Goal: Obtain resource: Download file/media

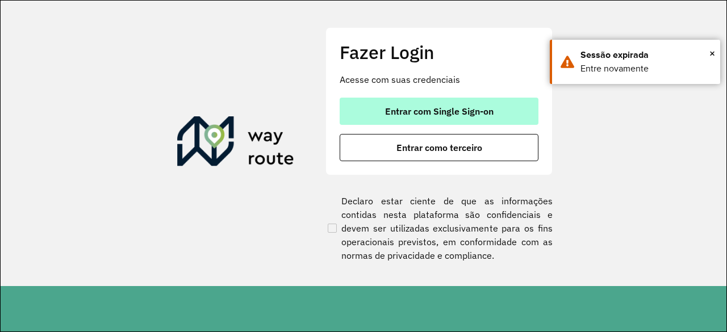
click at [409, 119] on button "Entrar com Single Sign-on" at bounding box center [438, 111] width 199 height 27
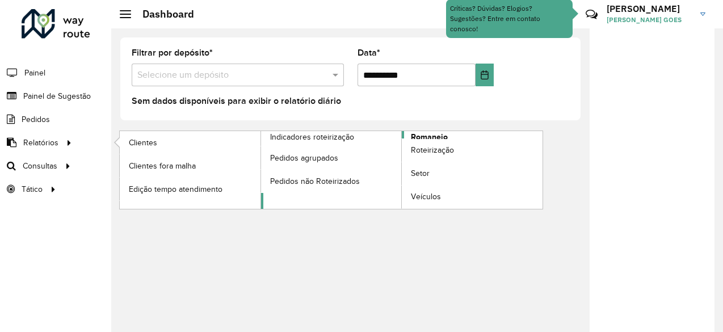
click at [406, 135] on link "Romaneio" at bounding box center [402, 170] width 282 height 78
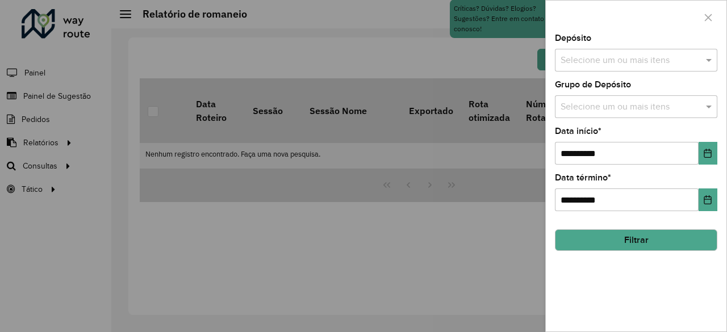
click at [601, 54] on input "text" at bounding box center [629, 61] width 145 height 14
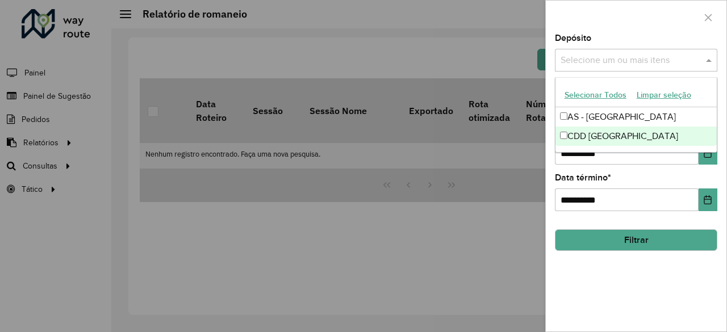
click at [578, 133] on div "CDD [GEOGRAPHIC_DATA]" at bounding box center [636, 136] width 162 height 19
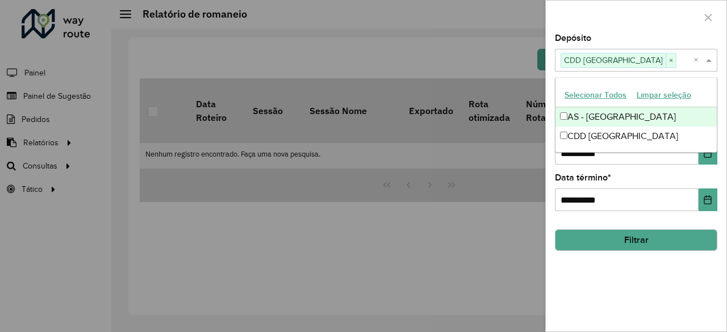
click at [623, 24] on div at bounding box center [635, 17] width 181 height 33
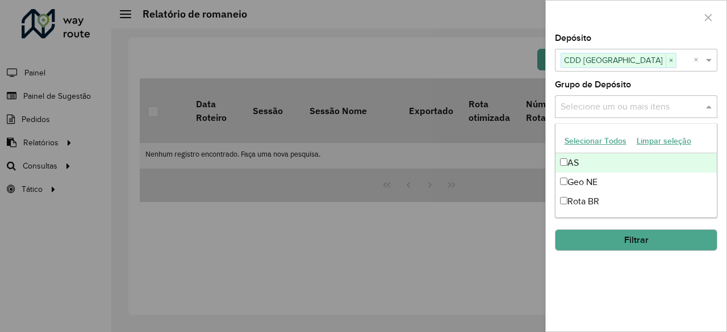
click at [668, 111] on input "text" at bounding box center [629, 107] width 145 height 14
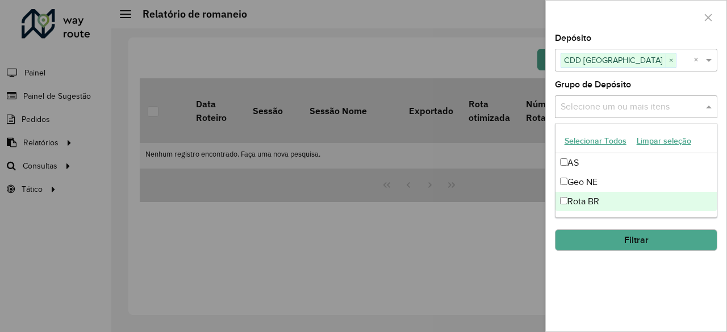
click at [589, 208] on div "Rota BR" at bounding box center [636, 201] width 162 height 19
drag, startPoint x: 620, startPoint y: 258, endPoint x: 644, endPoint y: 228, distance: 38.5
click at [644, 228] on div "**********" at bounding box center [635, 182] width 181 height 297
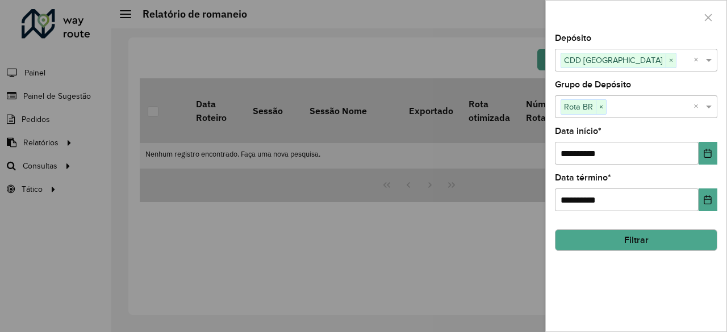
click at [641, 244] on button "Filtrar" at bounding box center [636, 240] width 162 height 22
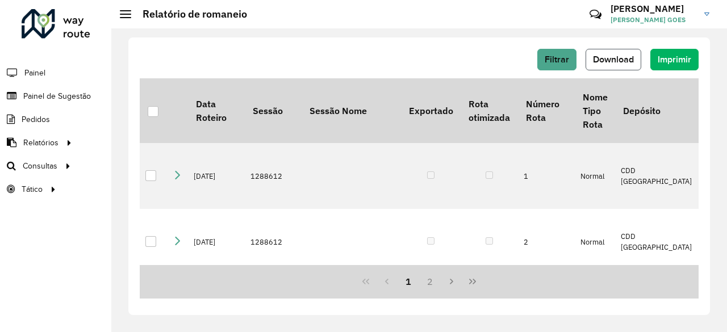
click at [623, 61] on span "Download" at bounding box center [613, 59] width 41 height 10
